Goal: Transaction & Acquisition: Purchase product/service

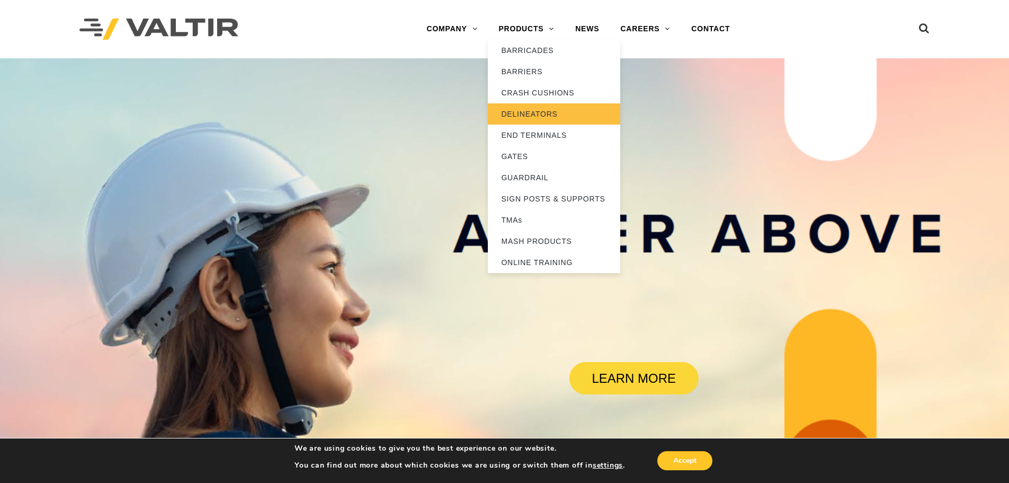
click at [526, 117] on link "DELINEATORS" at bounding box center [554, 113] width 132 height 21
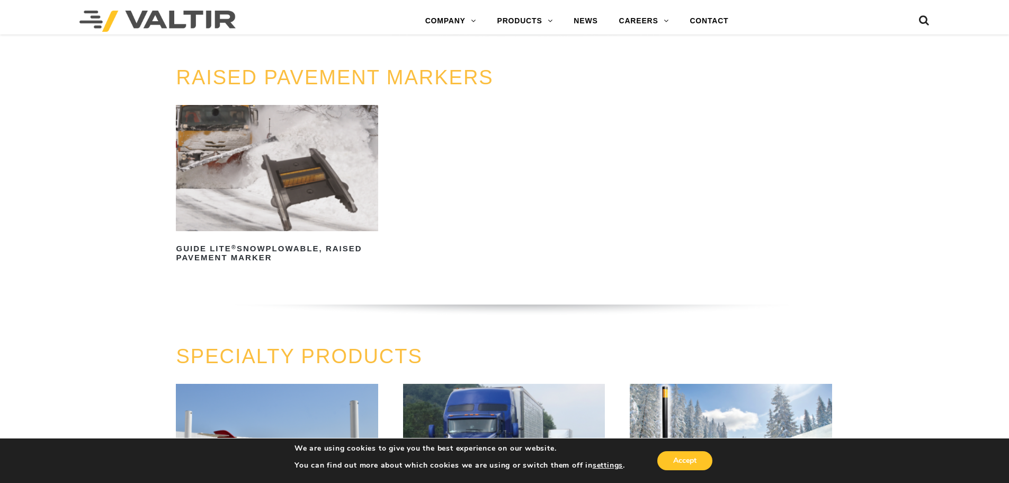
scroll to position [848, 0]
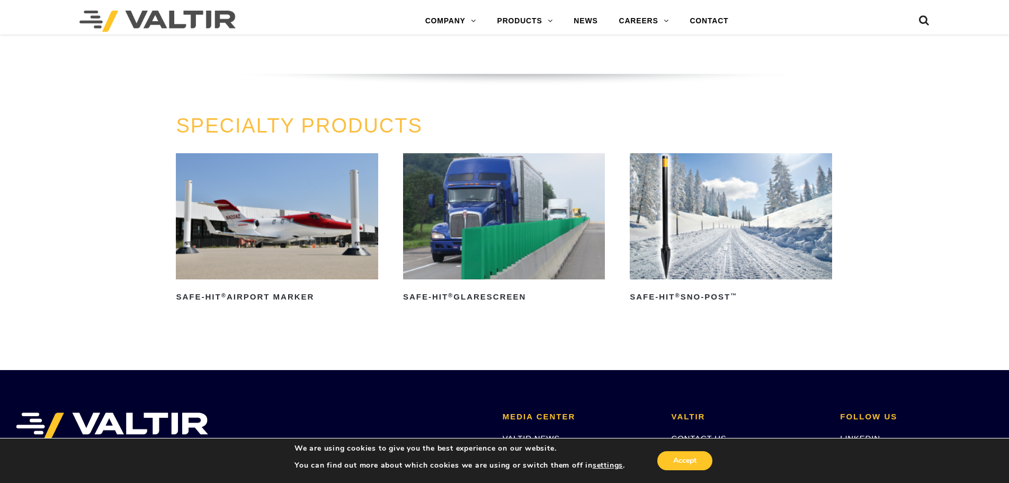
click at [303, 237] on img at bounding box center [277, 216] width 202 height 126
